Goal: Information Seeking & Learning: Check status

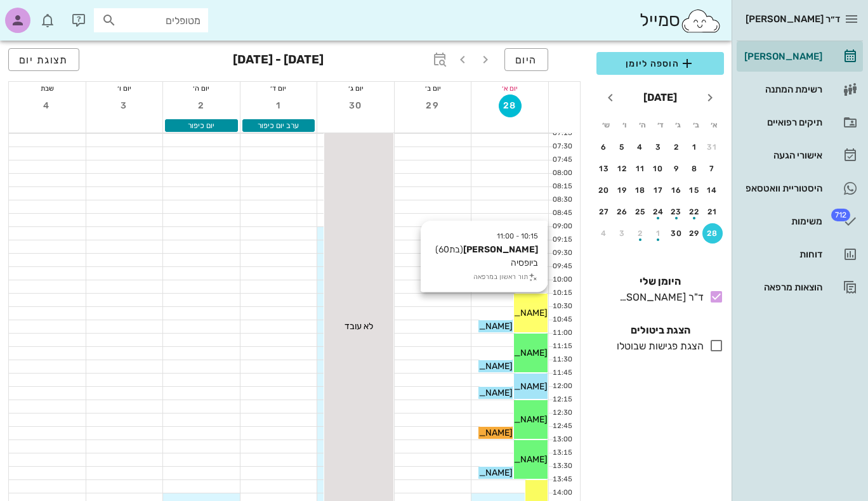
click at [529, 313] on span "[PERSON_NAME]" at bounding box center [511, 313] width 71 height 11
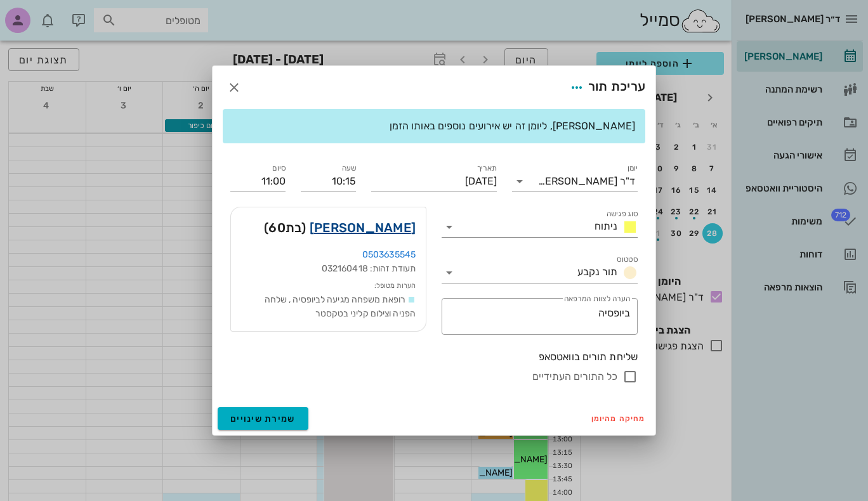
click at [400, 226] on link "[PERSON_NAME]" at bounding box center [363, 228] width 106 height 20
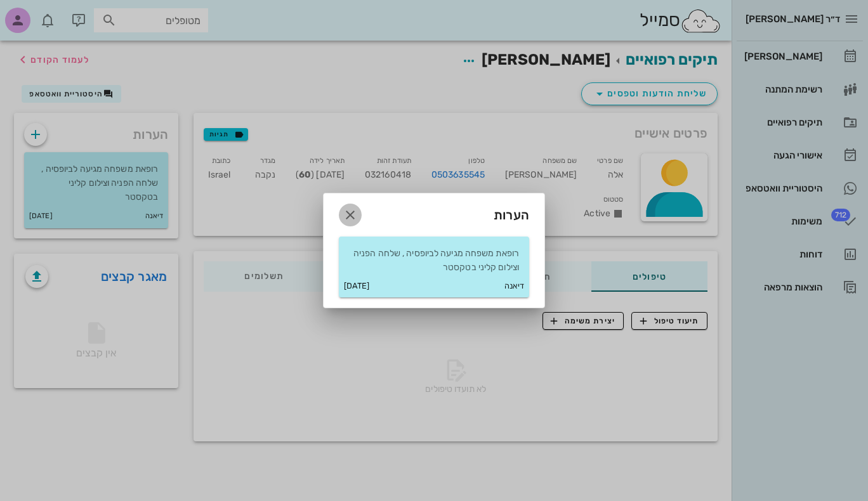
click at [349, 214] on icon "button" at bounding box center [350, 214] width 15 height 15
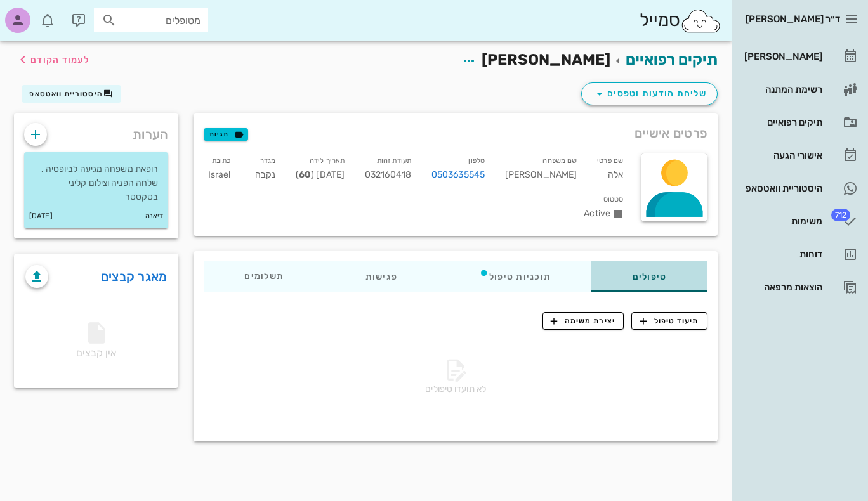
click at [659, 275] on div "טיפולים" at bounding box center [649, 276] width 115 height 30
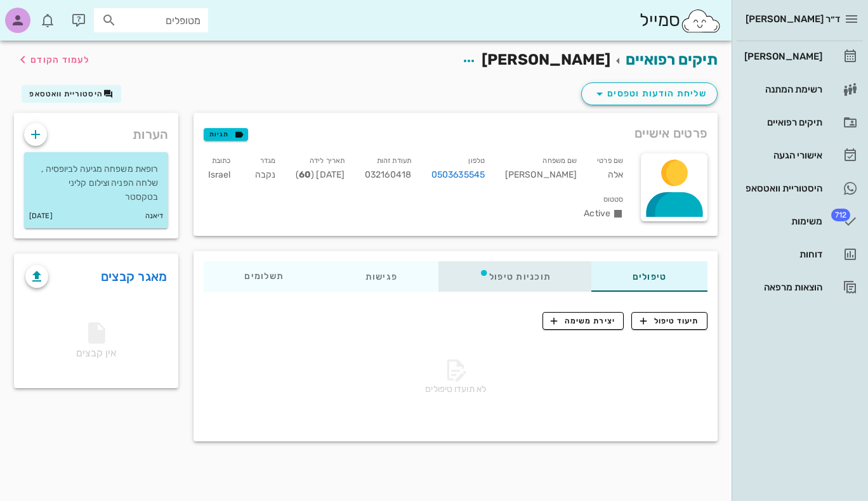
click at [545, 272] on div "תוכניות טיפול" at bounding box center [515, 276] width 154 height 30
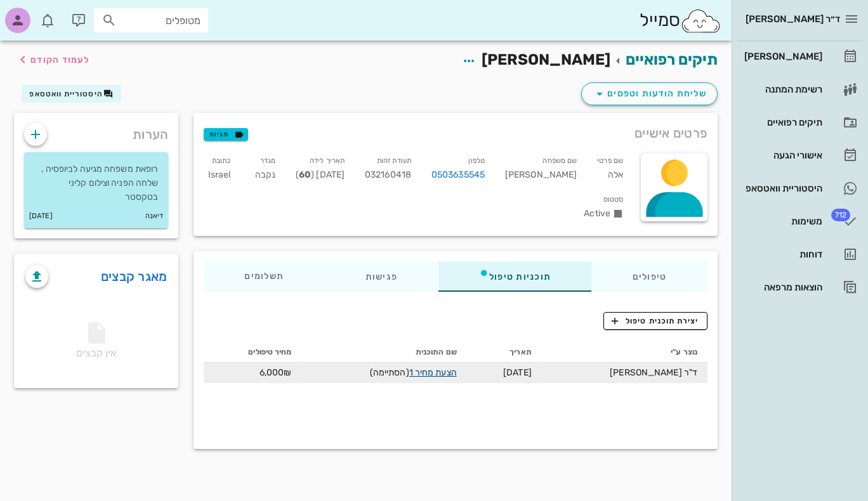
click at [436, 371] on link "הצעת מחיר 1" at bounding box center [433, 372] width 48 height 11
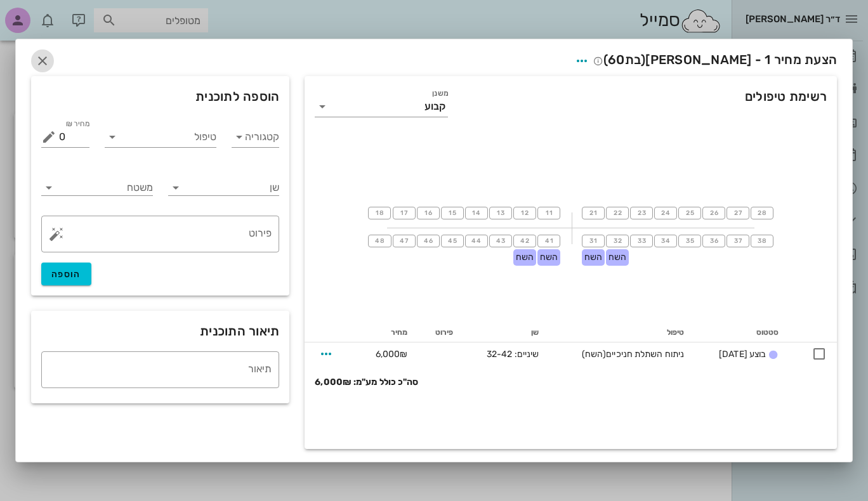
click at [44, 64] on icon "button" at bounding box center [42, 60] width 15 height 15
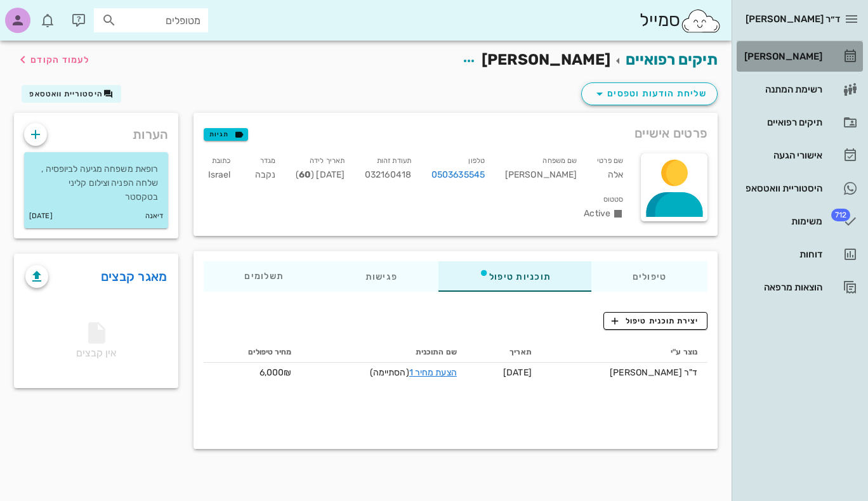
click at [808, 54] on div "[PERSON_NAME]" at bounding box center [782, 56] width 81 height 10
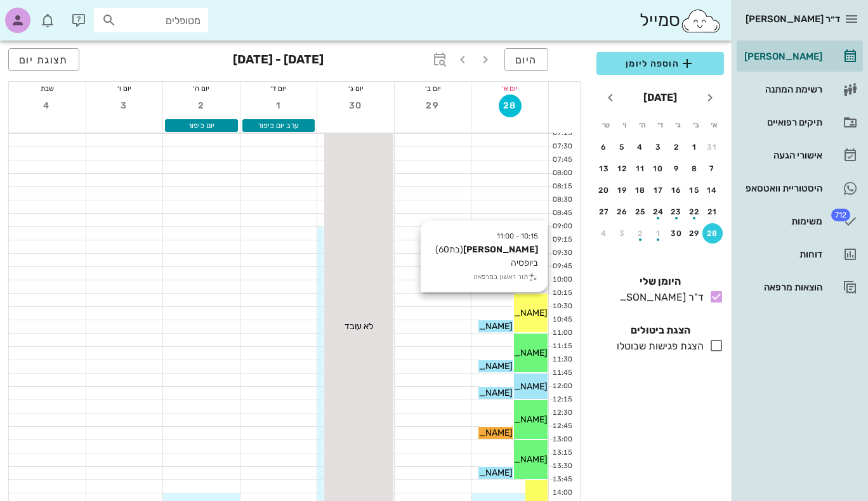
click at [525, 306] on div "[PERSON_NAME]" at bounding box center [531, 312] width 34 height 13
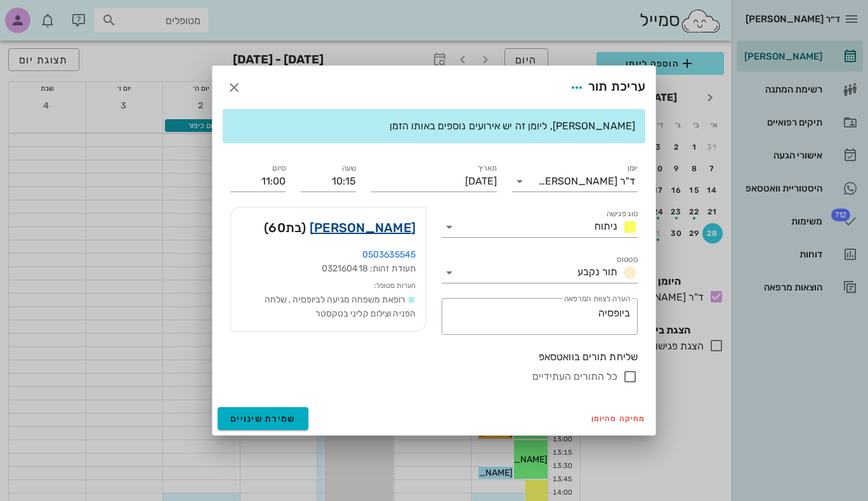
click at [383, 230] on link "[PERSON_NAME]" at bounding box center [363, 228] width 106 height 20
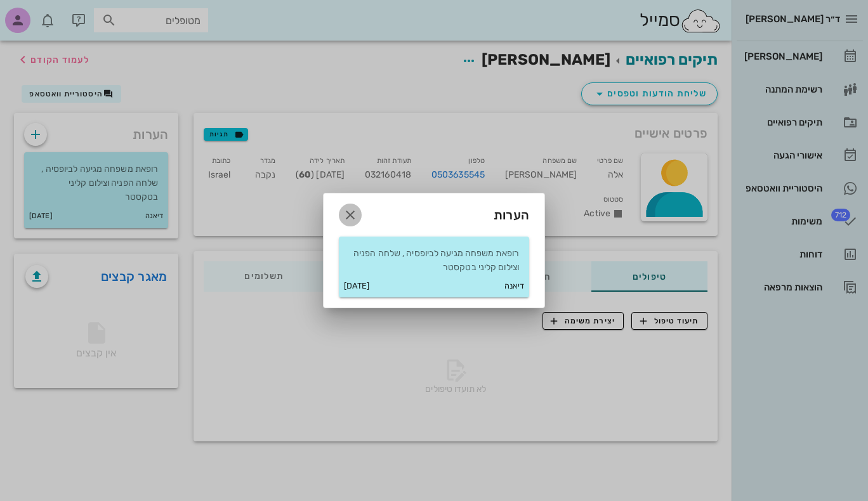
click at [353, 216] on icon "button" at bounding box center [350, 214] width 15 height 15
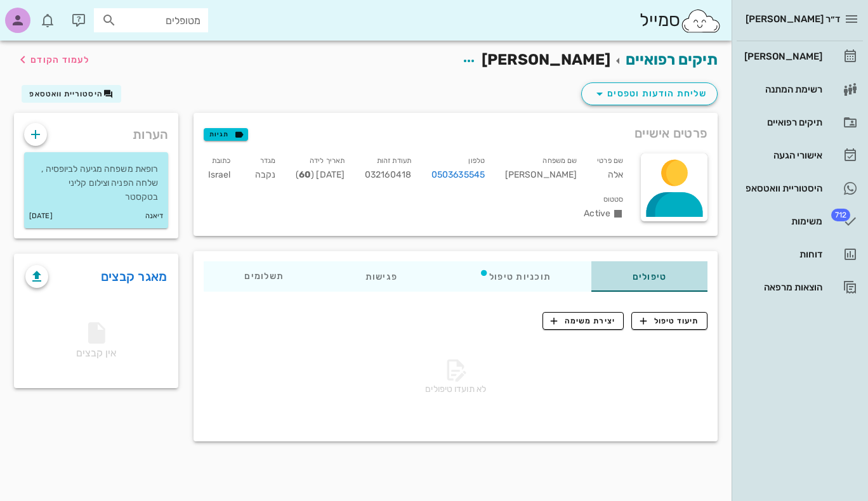
click at [623, 278] on div "טיפולים" at bounding box center [649, 276] width 115 height 30
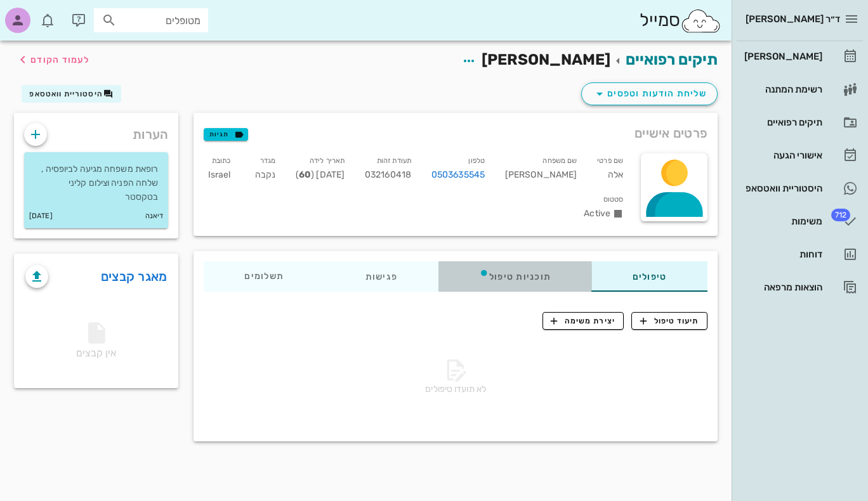
click at [523, 270] on div "תוכניות טיפול" at bounding box center [515, 276] width 154 height 30
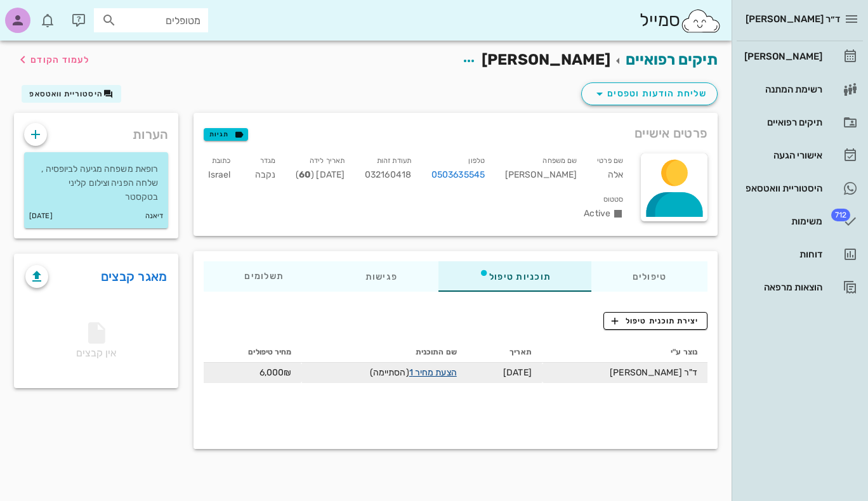
click at [438, 377] on link "הצעת מחיר 1" at bounding box center [433, 372] width 48 height 11
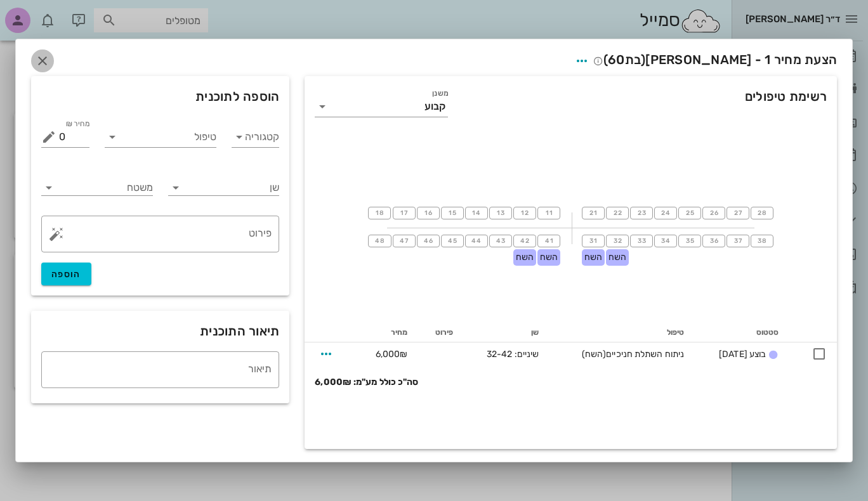
click at [39, 60] on icon "button" at bounding box center [42, 60] width 15 height 15
